Goal: Task Accomplishment & Management: Use online tool/utility

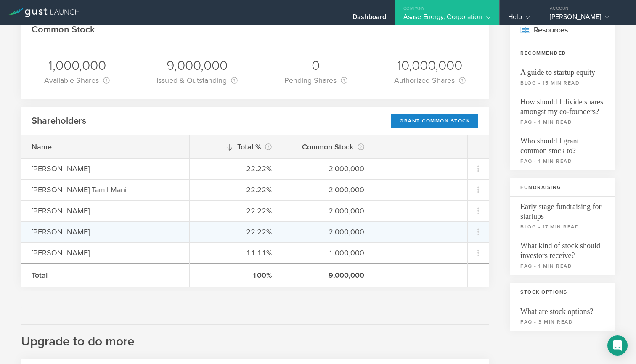
scroll to position [40, 0]
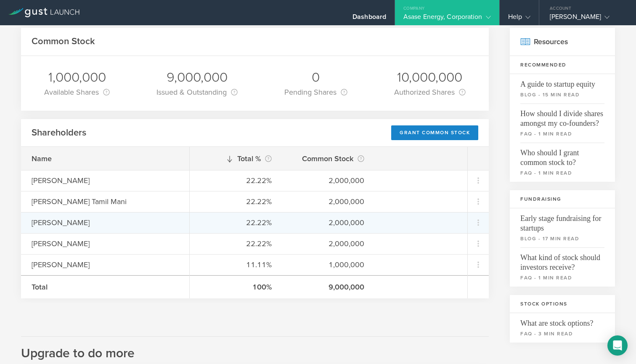
click at [432, 223] on div "22.22% 2,000,000" at bounding box center [329, 222] width 278 height 21
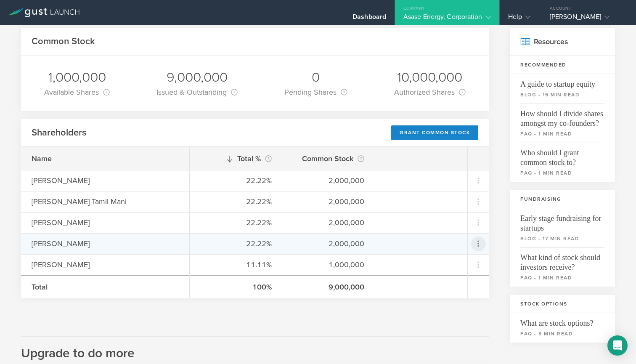
click at [480, 245] on icon at bounding box center [478, 244] width 10 height 10
click at [439, 283] on div "Repurchase stock" at bounding box center [452, 282] width 64 height 10
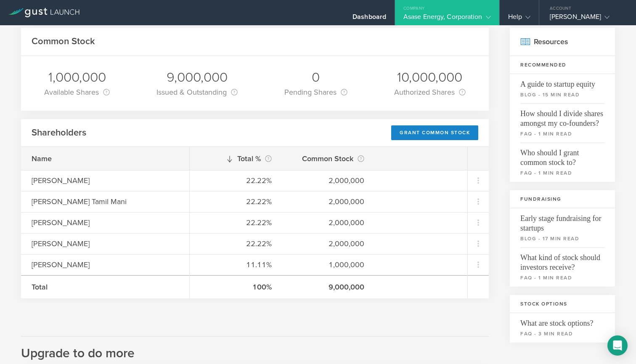
click at [489, 17] on icon at bounding box center [488, 17] width 5 height 5
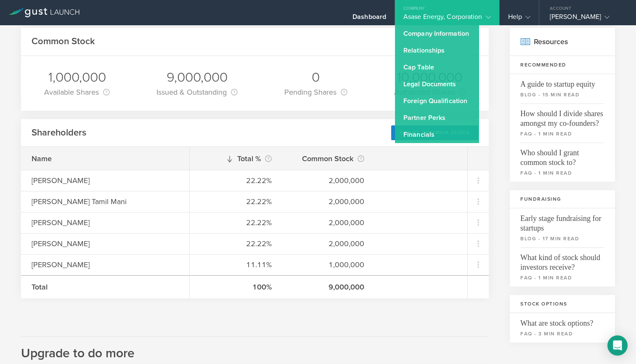
click at [330, 45] on div "Common Stock" at bounding box center [255, 42] width 468 height 28
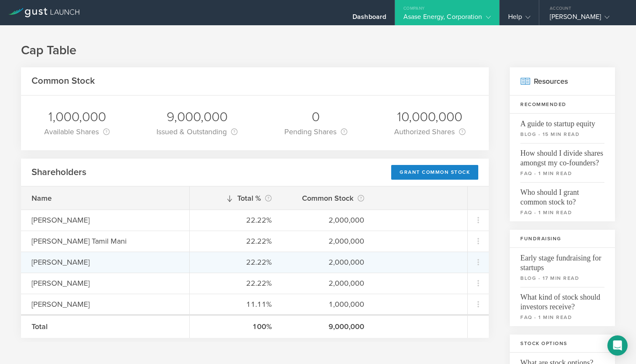
scroll to position [0, 0]
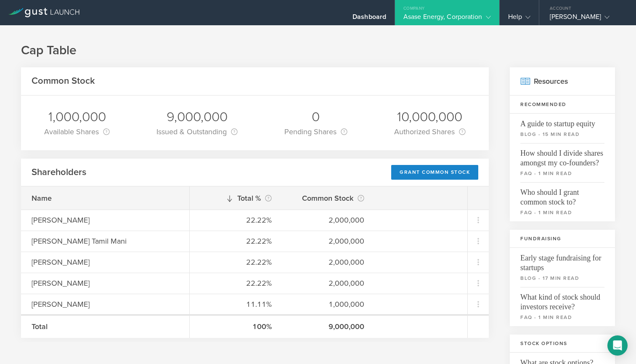
click at [488, 17] on icon at bounding box center [488, 17] width 5 height 5
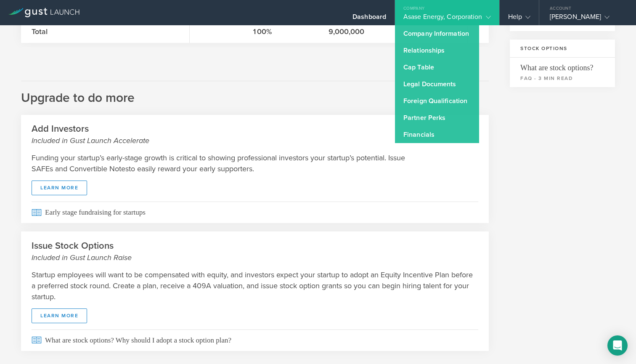
scroll to position [295, 0]
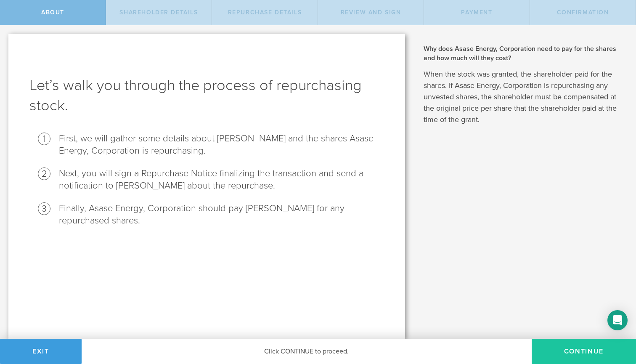
click at [576, 351] on button "Continue" at bounding box center [584, 351] width 104 height 25
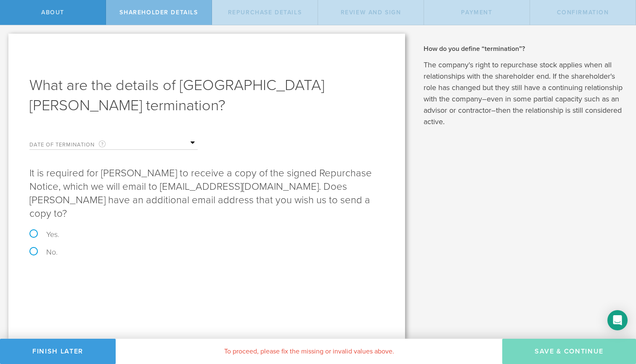
click at [242, 14] on span "Repurchase Details" at bounding box center [265, 12] width 74 height 7
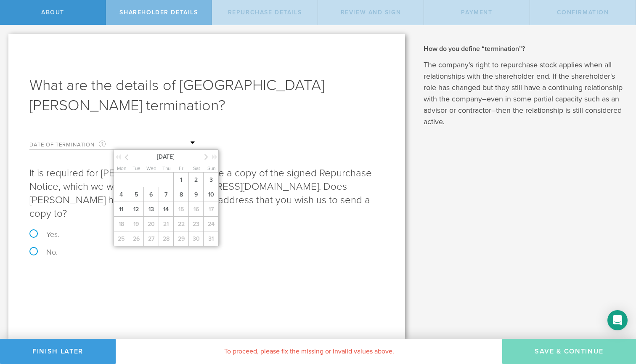
click at [126, 137] on input "text" at bounding box center [156, 143] width 84 height 13
click at [213, 187] on span "10" at bounding box center [210, 194] width 15 height 15
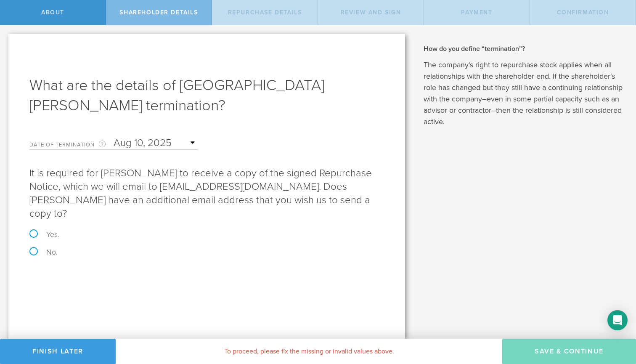
click at [35, 248] on label "No." at bounding box center [206, 252] width 355 height 8
click at [5, 43] on input "No." at bounding box center [2, 34] width 5 height 18
radio input "true"
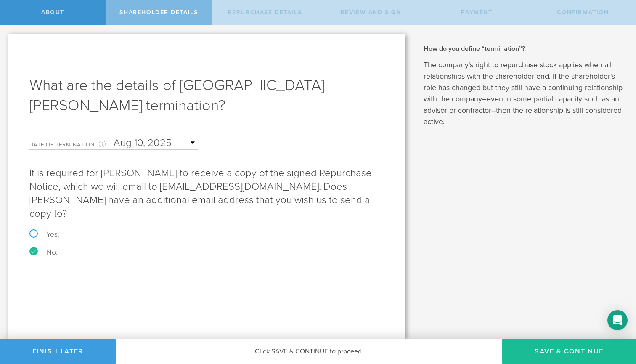
click at [35, 231] on label "Yes." at bounding box center [206, 235] width 355 height 8
click at [5, 43] on input "Yes." at bounding box center [2, 34] width 5 height 18
radio input "true"
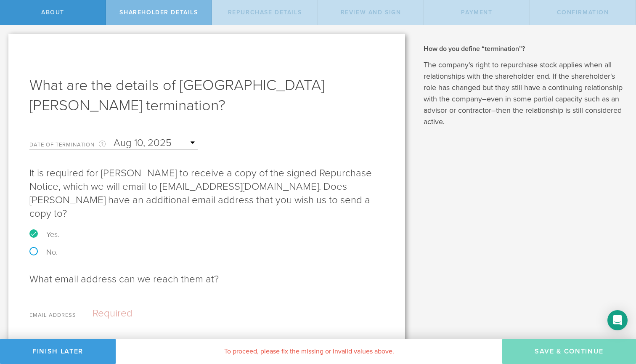
click at [88, 303] on div "Email Address Please enter a valid email address." at bounding box center [206, 311] width 355 height 17
click at [101, 307] on input "email" at bounding box center [236, 313] width 287 height 13
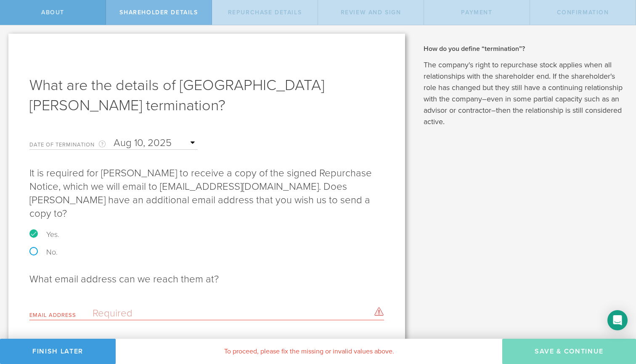
click at [53, 12] on span "About" at bounding box center [52, 12] width 23 height 7
